Goal: Information Seeking & Learning: Understand process/instructions

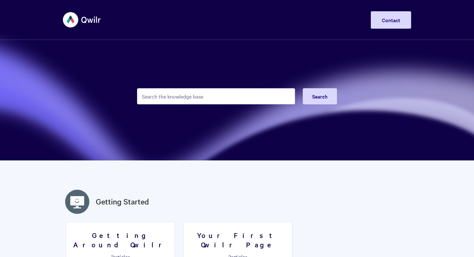
click at [261, 94] on input "Search the knowledge base" at bounding box center [216, 96] width 158 height 16
type input "inserting table"
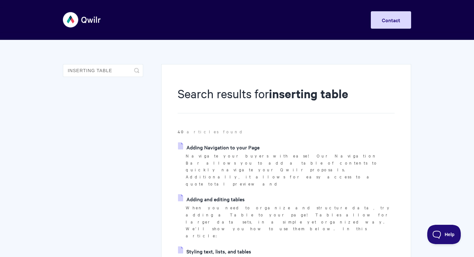
click at [221, 247] on link "Styling text, lists, and tables" at bounding box center [214, 252] width 73 height 10
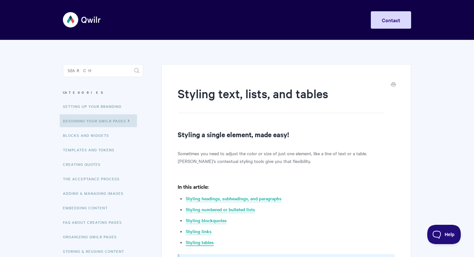
click at [208, 242] on link "Styling tables" at bounding box center [200, 242] width 28 height 7
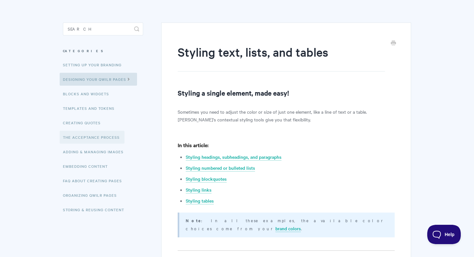
scroll to position [43, 0]
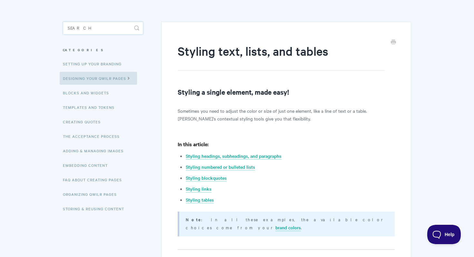
click at [123, 30] on input "Search" at bounding box center [103, 28] width 80 height 13
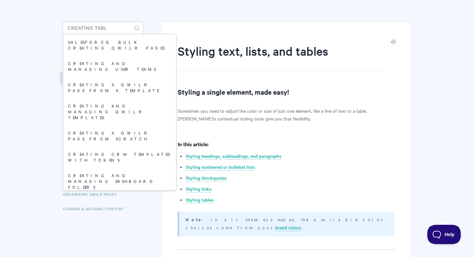
type input "creating table"
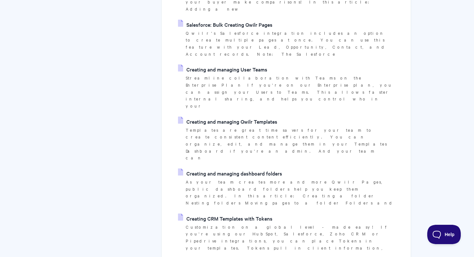
scroll to position [325, 0]
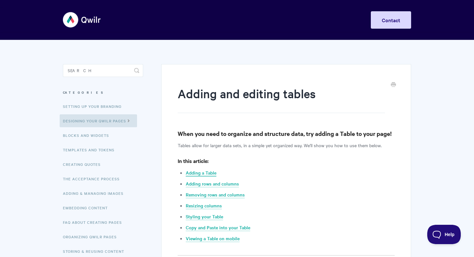
click at [203, 172] on link "Adding a Table" at bounding box center [201, 173] width 31 height 7
click at [209, 171] on link "Adding a Table" at bounding box center [201, 173] width 31 height 7
